Goal: Information Seeking & Learning: Learn about a topic

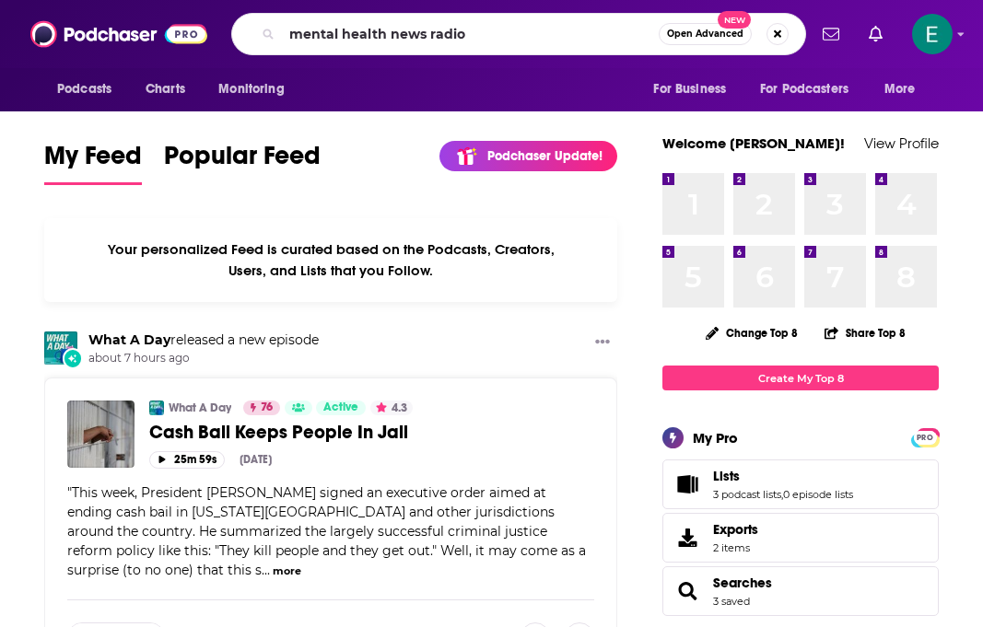
type input "mental health news radio"
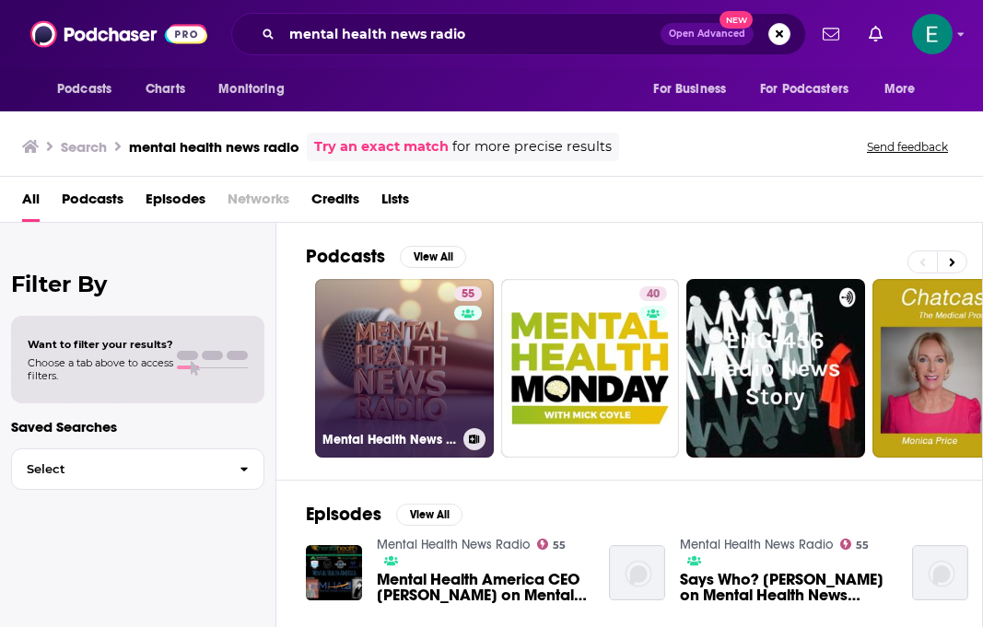
click at [440, 368] on link "55 Mental Health News Radio" at bounding box center [404, 368] width 179 height 179
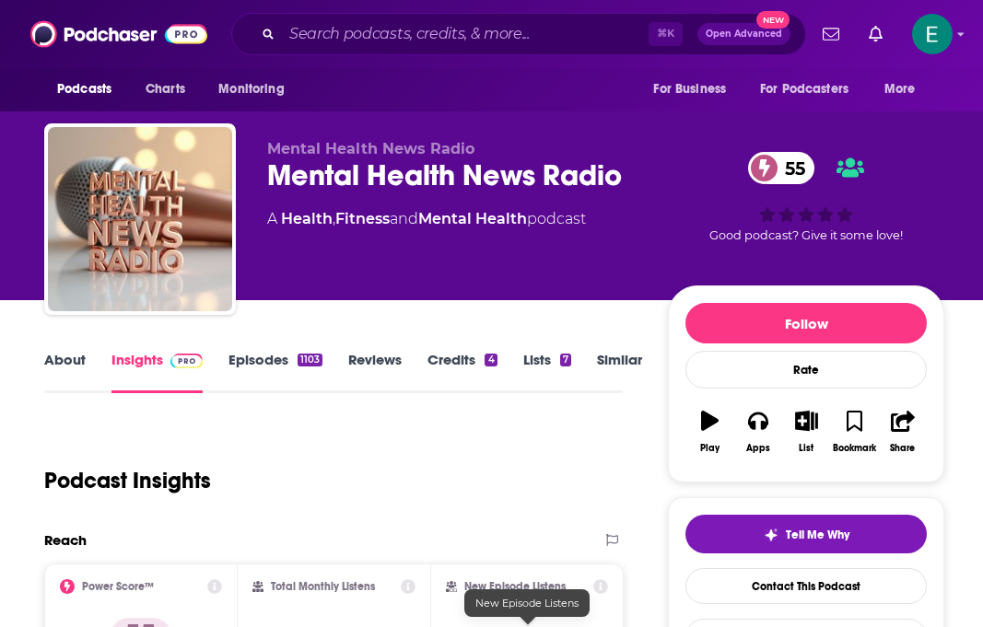
scroll to position [198, 0]
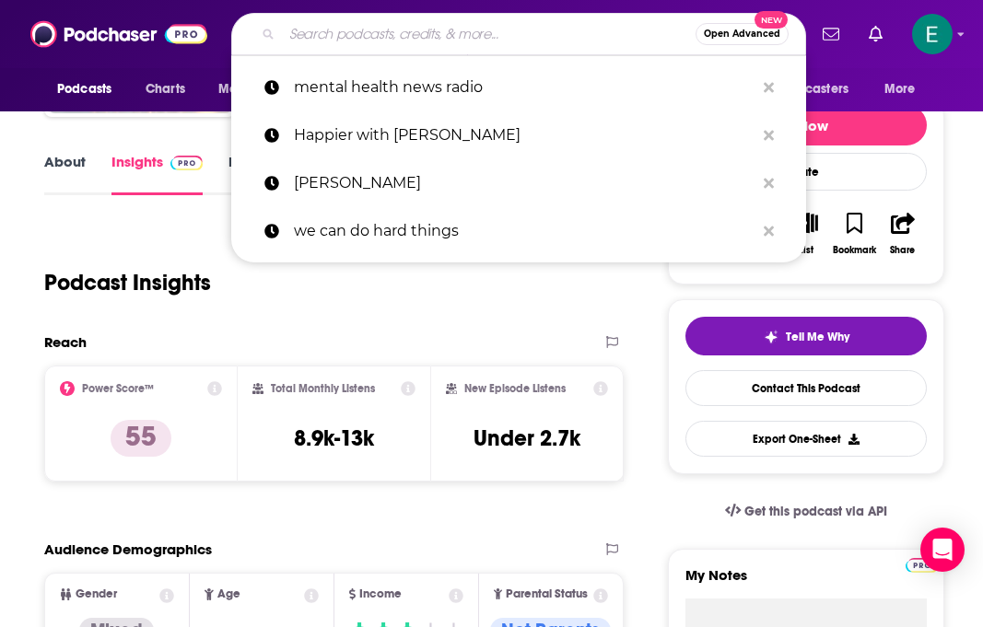
click at [492, 38] on input "Search podcasts, credits, & more..." at bounding box center [488, 33] width 413 height 29
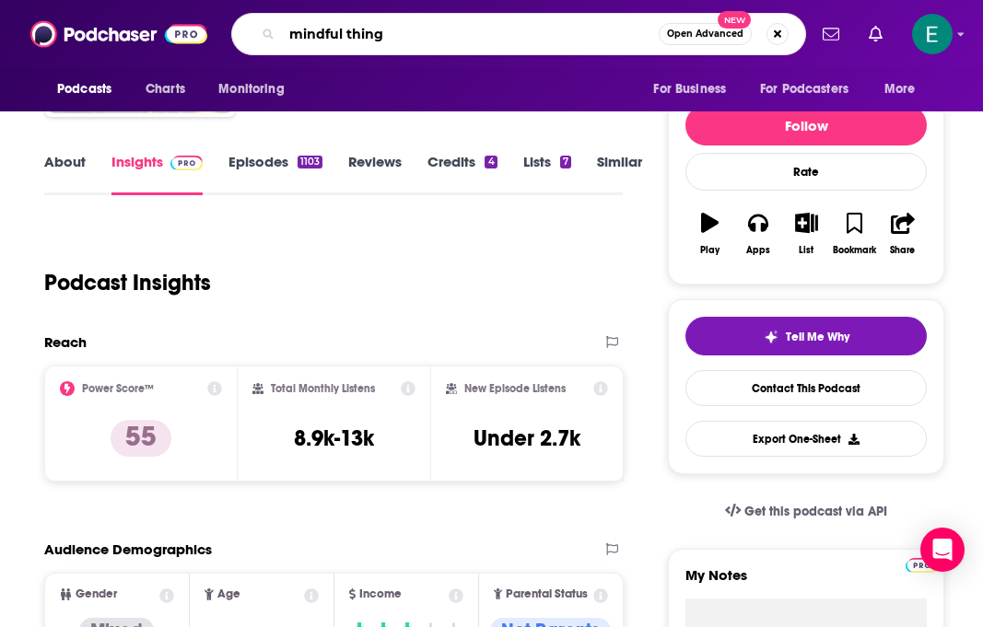
type input "mindful things"
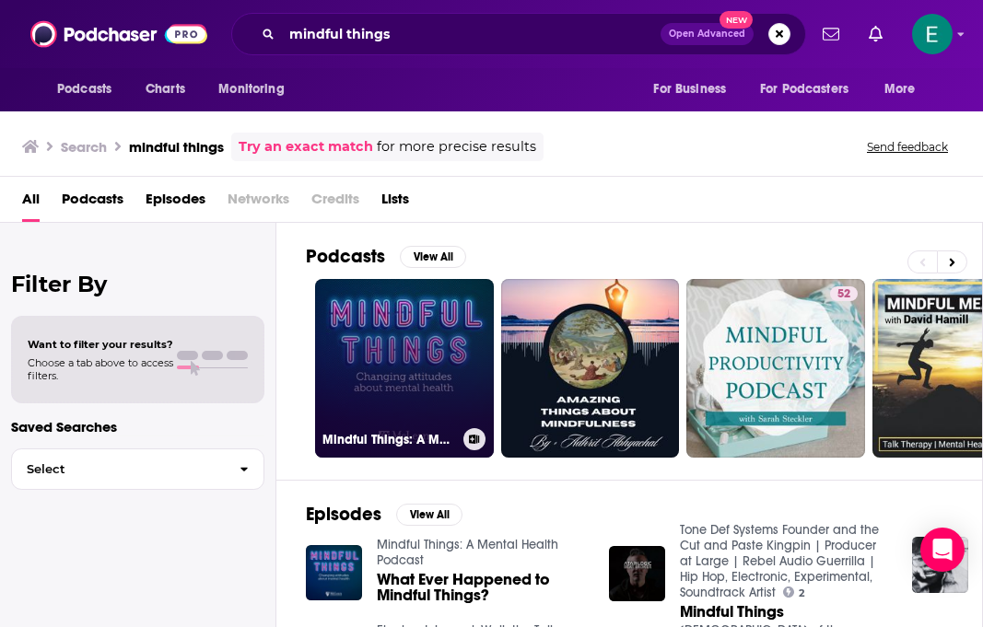
click at [406, 362] on link "Mindful Things: A Mental Health Podcast" at bounding box center [404, 368] width 179 height 179
